Goal: Task Accomplishment & Management: Manage account settings

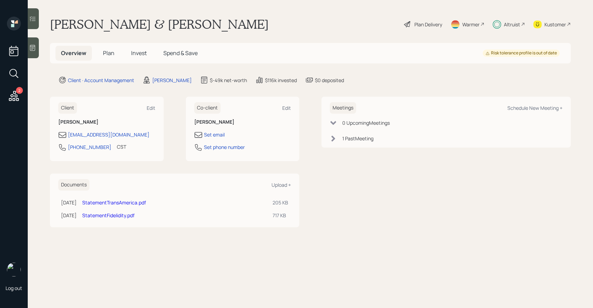
click at [142, 53] on span "Invest" at bounding box center [139, 53] width 16 height 8
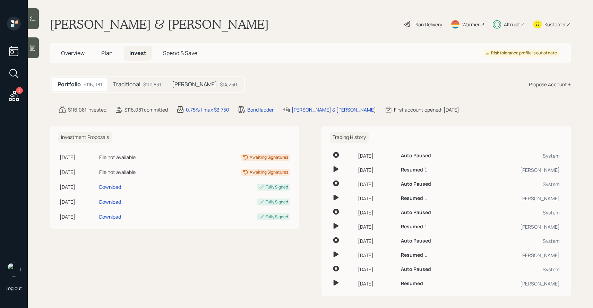
click at [32, 20] on icon at bounding box center [32, 18] width 7 height 7
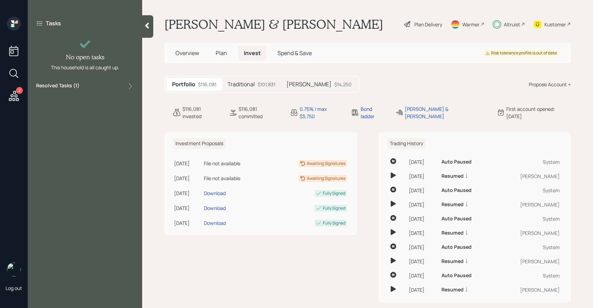
click at [57, 90] on label "Resolved Tasks ( 1 )" at bounding box center [57, 86] width 43 height 8
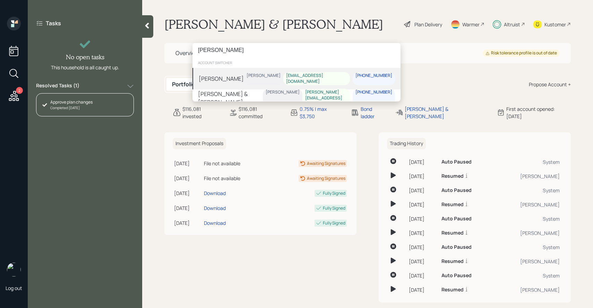
type input "[PERSON_NAME]"
